Goal: Find specific page/section: Find specific page/section

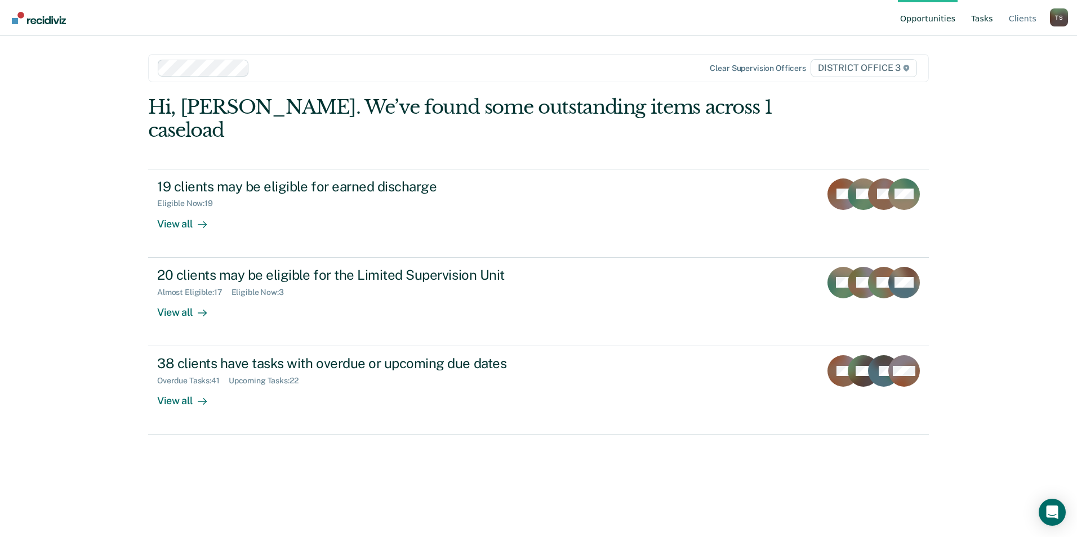
click at [980, 21] on link "Tasks" at bounding box center [982, 18] width 26 height 36
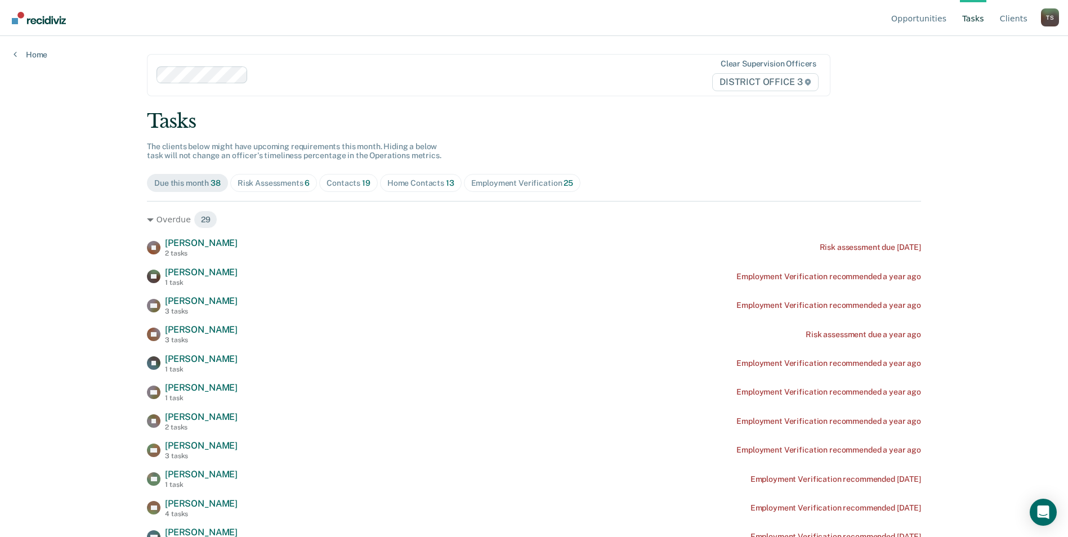
click at [345, 181] on div "Contacts 19" at bounding box center [349, 184] width 44 height 10
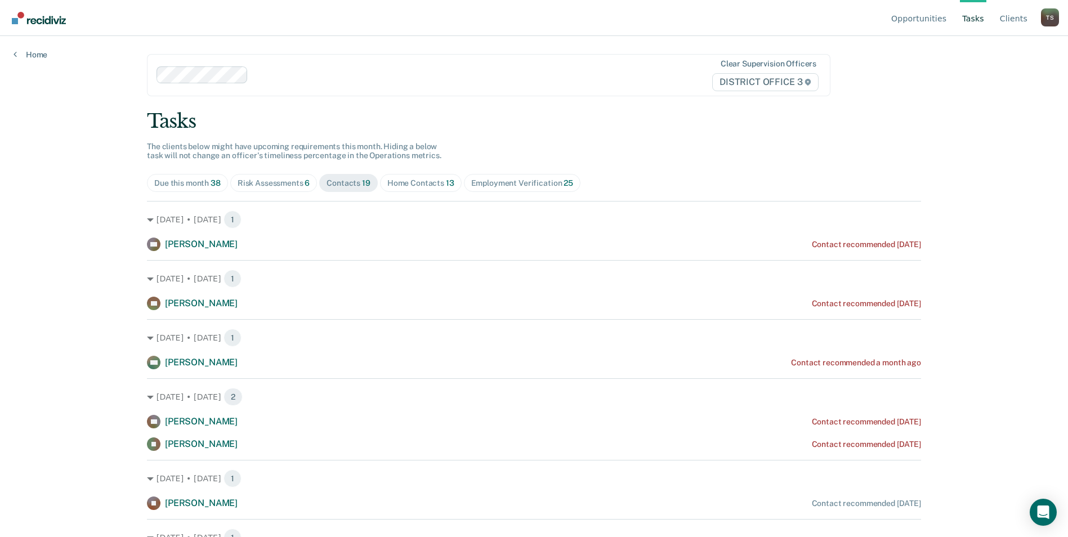
click at [396, 187] on div "Home Contacts 13" at bounding box center [420, 184] width 67 height 10
